Goal: Task Accomplishment & Management: Manage account settings

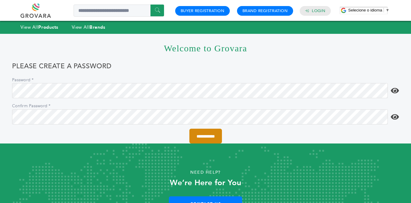
click at [206, 136] on input "**********" at bounding box center [205, 135] width 33 height 15
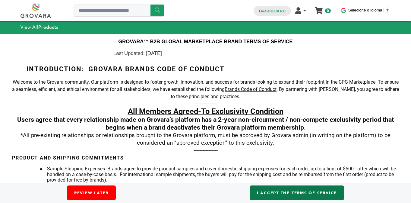
click at [276, 195] on link "I accept the Terms of Service" at bounding box center [297, 192] width 94 height 15
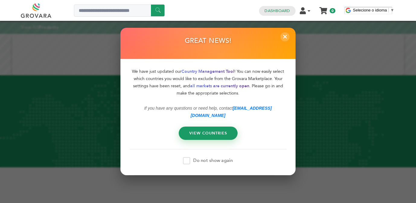
click at [187, 157] on span at bounding box center [186, 160] width 7 height 7
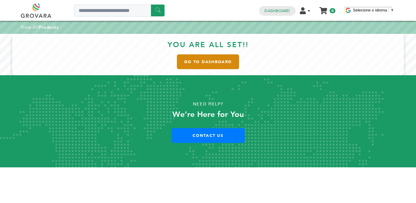
click at [208, 65] on link "Go to Dashboard" at bounding box center [208, 61] width 62 height 15
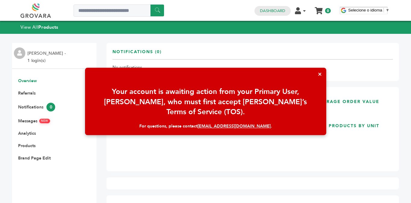
click at [319, 74] on button "×" at bounding box center [319, 74] width 13 height 13
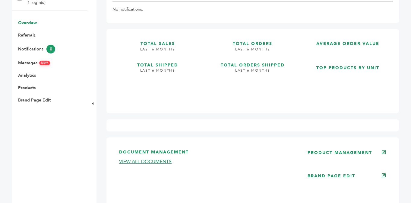
scroll to position [71, 0]
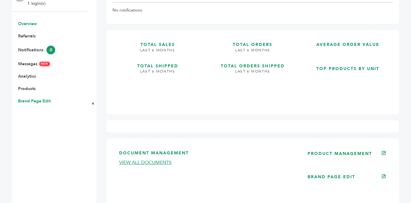
click at [38, 100] on link "Brand Page Edit" at bounding box center [34, 101] width 33 height 6
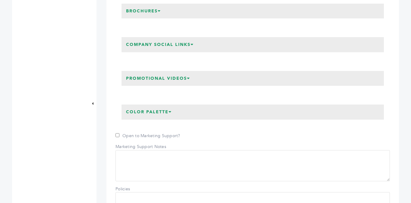
scroll to position [225, 0]
click at [189, 80] on icon at bounding box center [188, 78] width 3 height 4
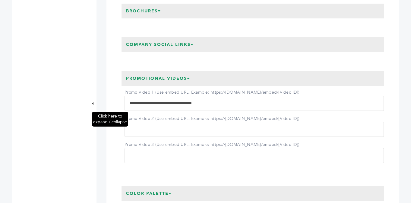
drag, startPoint x: 232, startPoint y: 110, endPoint x: 90, endPoint y: 112, distance: 141.7
click at [90, 112] on div "[PERSON_NAME] - 1 login(s) Overview Document Management (0) Expired/Missing (0)…" at bounding box center [205, 168] width 387 height 692
